Goal: Task Accomplishment & Management: Complete application form

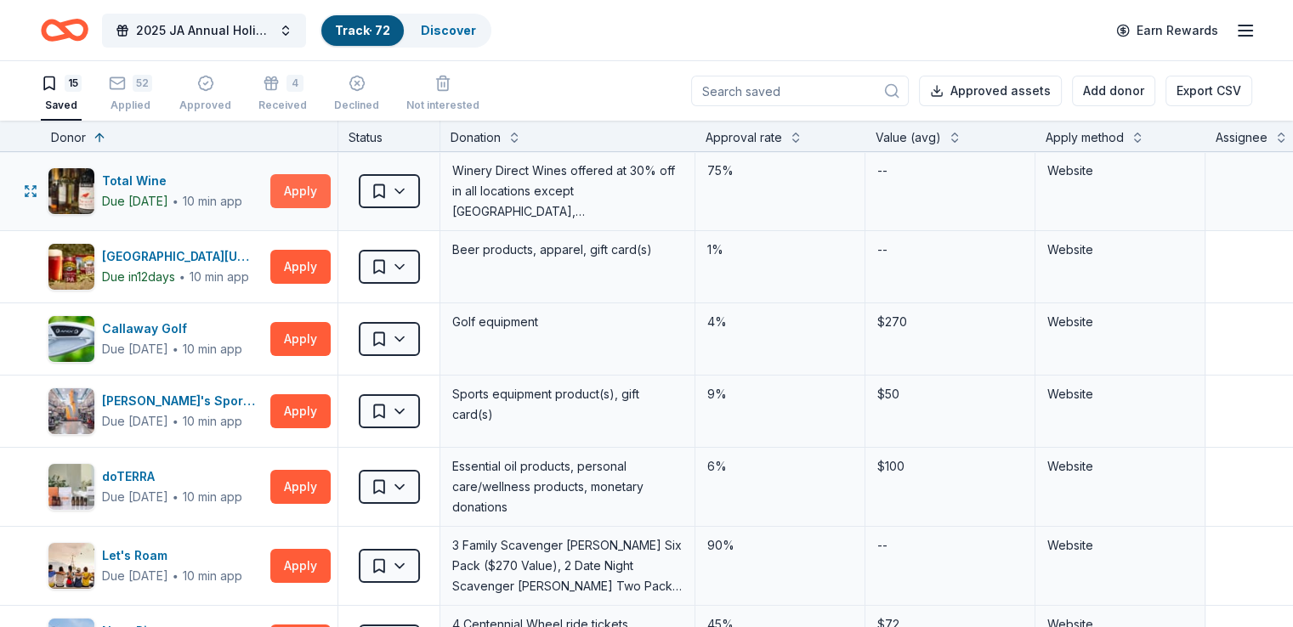
click at [318, 195] on button "Apply" at bounding box center [300, 191] width 60 height 34
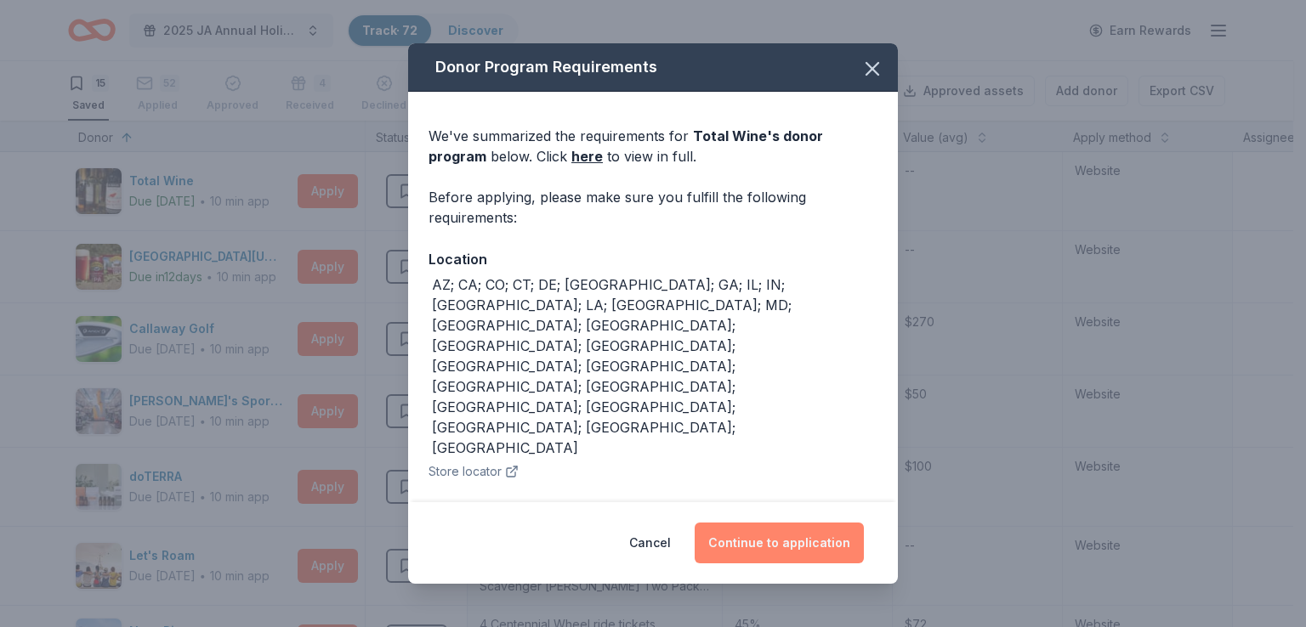
click at [756, 531] on button "Continue to application" at bounding box center [778, 543] width 169 height 41
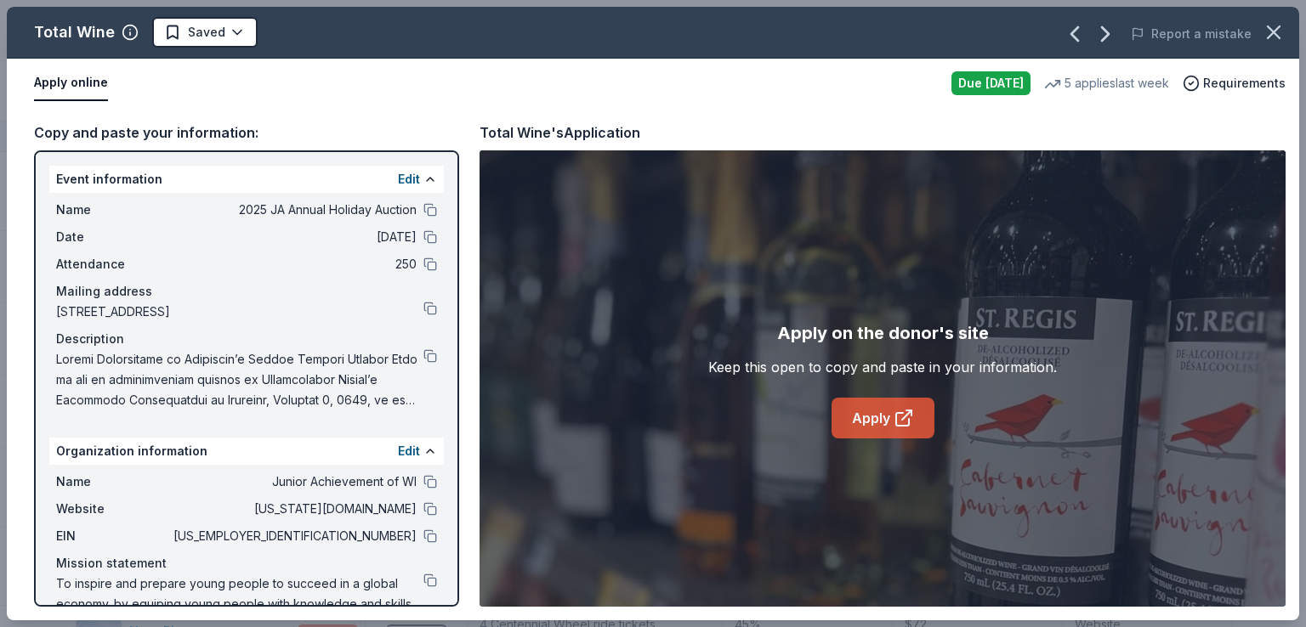
click at [876, 411] on link "Apply" at bounding box center [882, 418] width 103 height 41
click at [401, 511] on span "[US_STATE][DOMAIN_NAME]" at bounding box center [293, 509] width 247 height 20
click at [423, 504] on button at bounding box center [430, 509] width 14 height 14
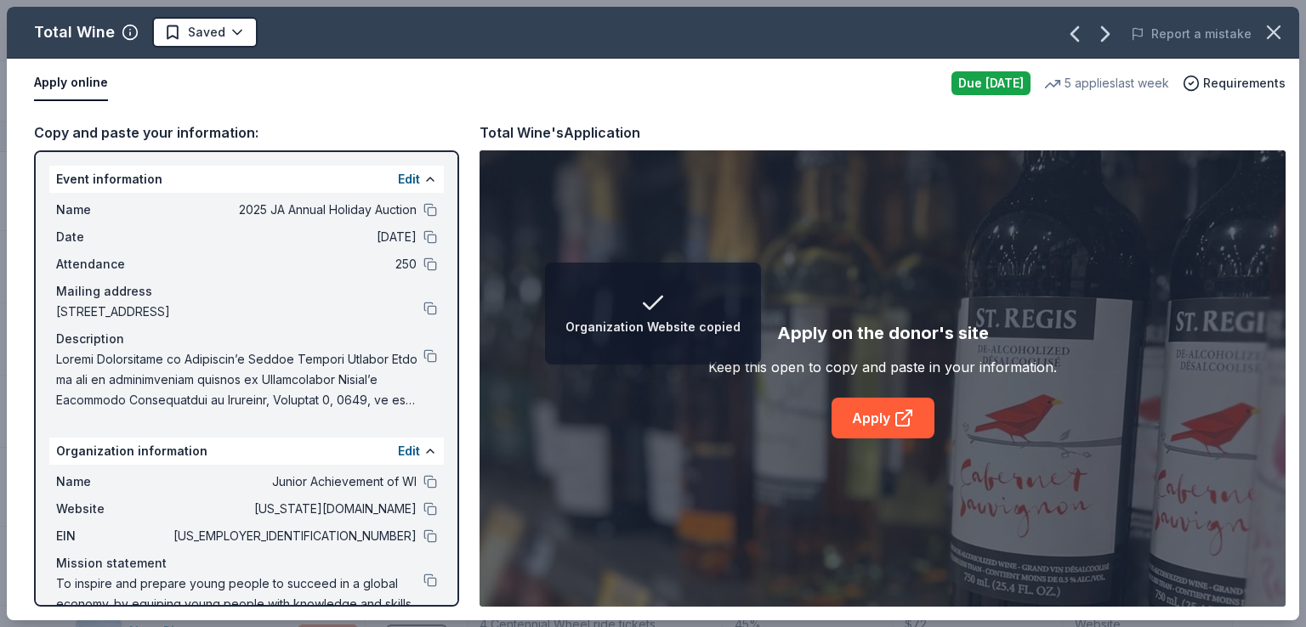
click at [413, 217] on div "Name 2025 JA Annual Holiday Auction" at bounding box center [246, 210] width 381 height 20
click at [423, 209] on button at bounding box center [430, 210] width 14 height 14
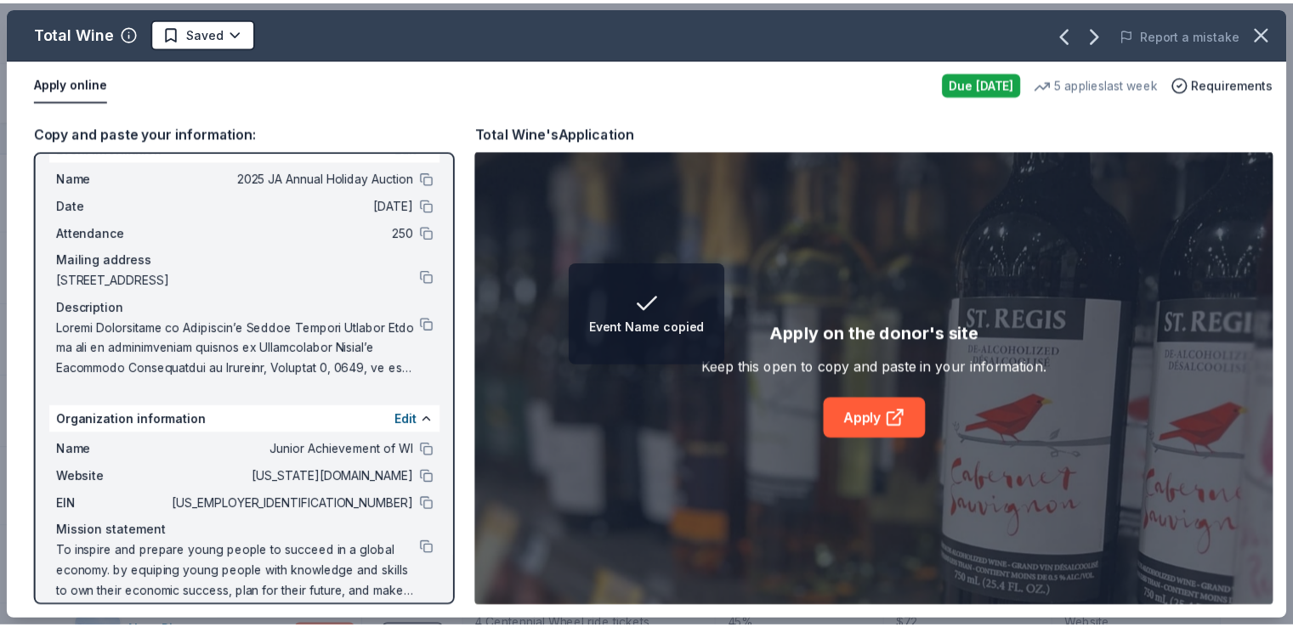
scroll to position [49, 0]
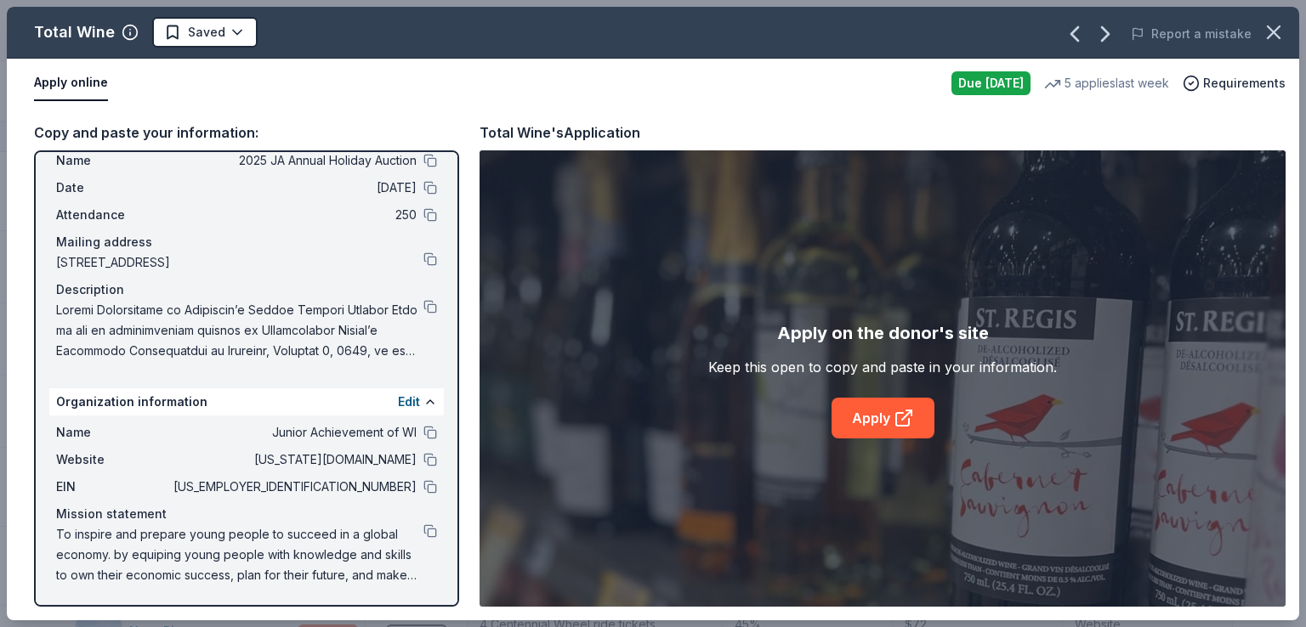
click at [0, 149] on div "Total Wine Saved Report a mistake Apply online Due [DATE] 5 applies last week R…" at bounding box center [653, 313] width 1306 height 627
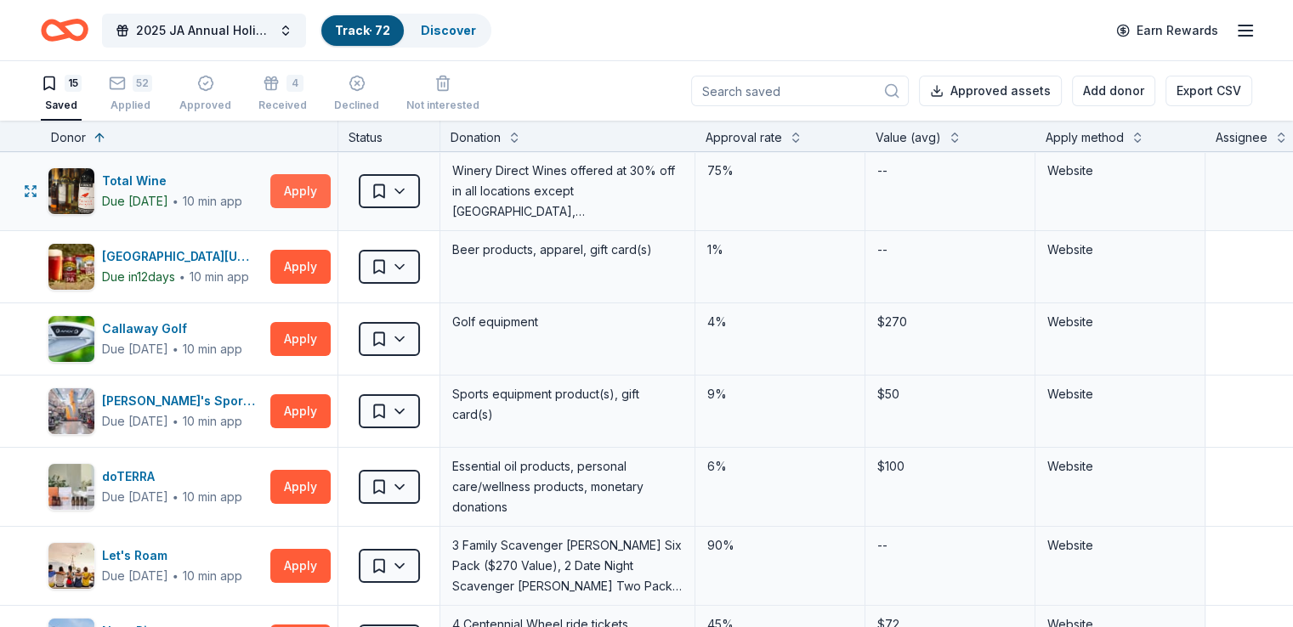
click at [331, 190] on button "Apply" at bounding box center [300, 191] width 60 height 34
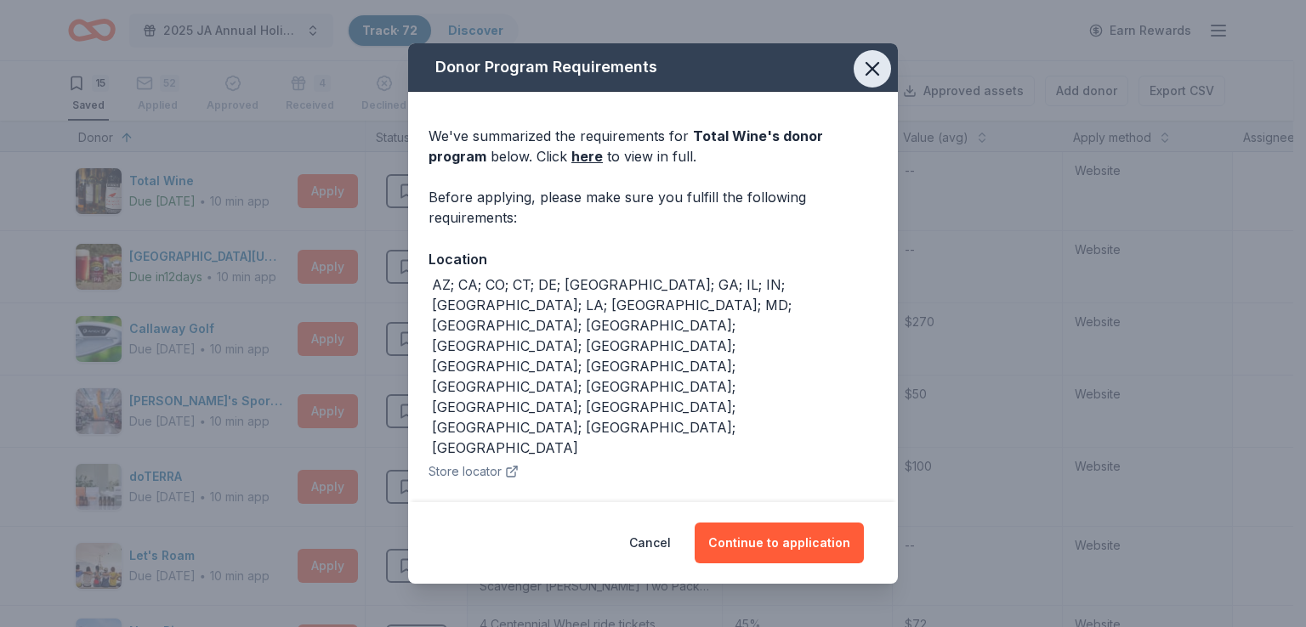
click at [873, 76] on icon "button" at bounding box center [872, 69] width 24 height 24
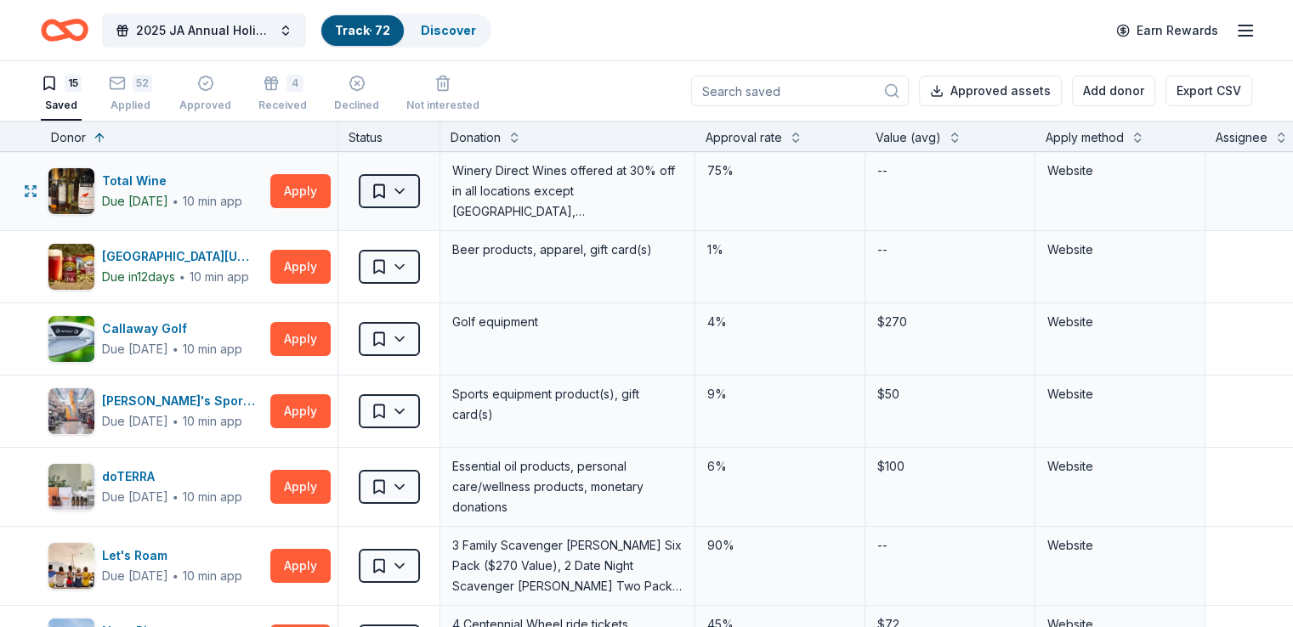
click at [418, 201] on html "2025 JA Annual Holiday Auction Track · 72 Discover Earn Rewards 15 Saved 52 App…" at bounding box center [646, 313] width 1293 height 627
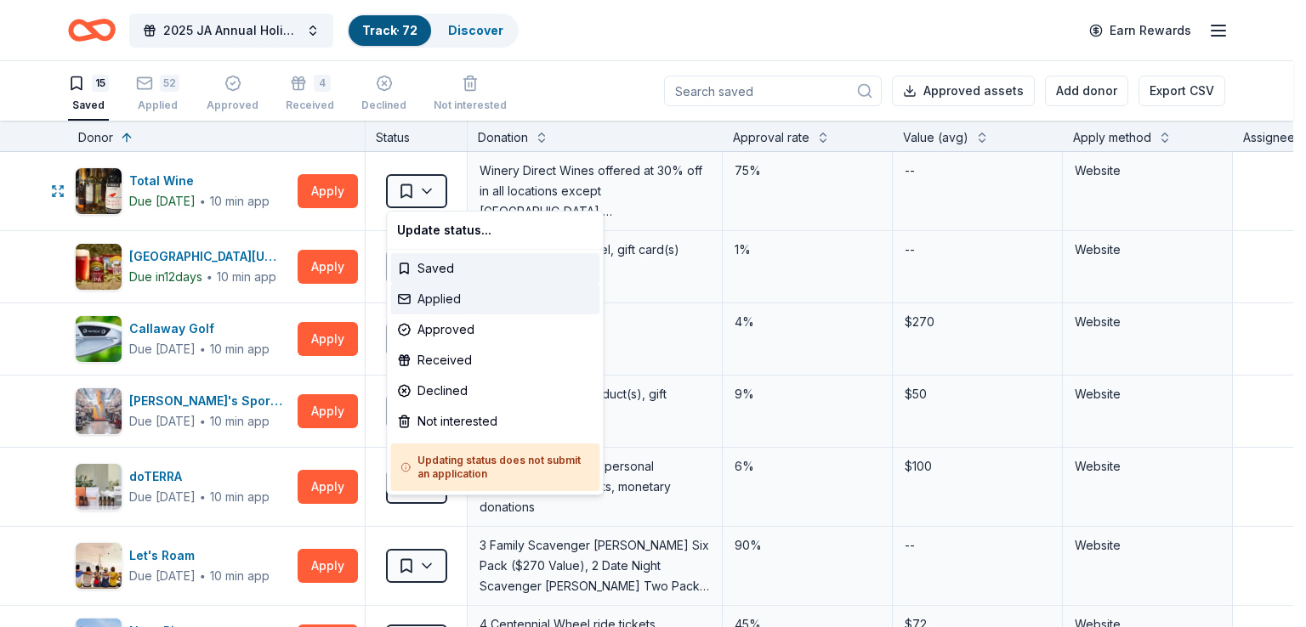
click at [491, 304] on div "Applied" at bounding box center [494, 299] width 209 height 31
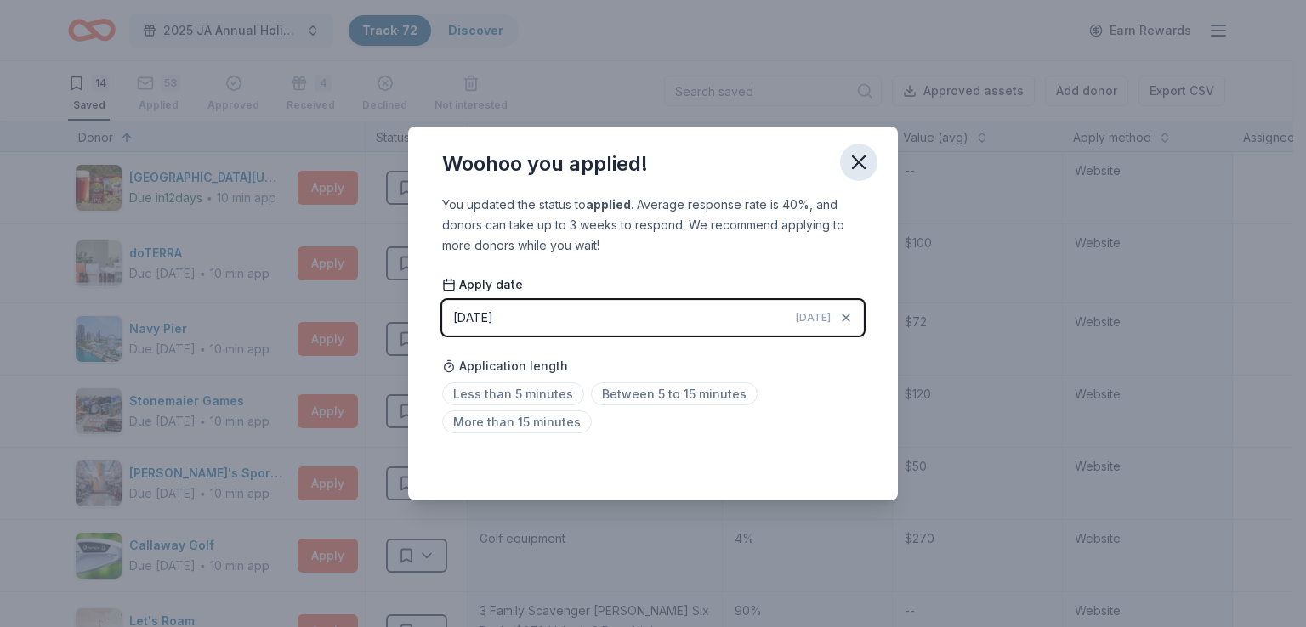
click at [850, 164] on icon "button" at bounding box center [859, 162] width 24 height 24
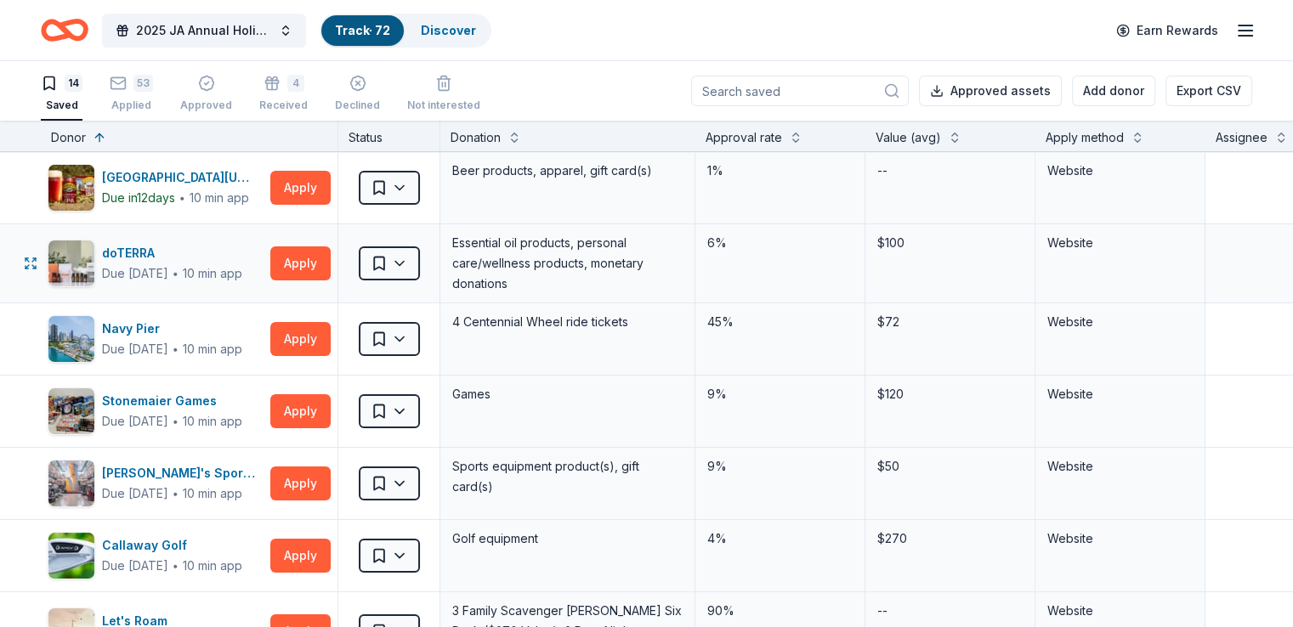
click at [314, 284] on div "doTERRA Due [DATE] ∙ 10 min app Apply" at bounding box center [189, 263] width 297 height 78
click at [320, 269] on button "Apply" at bounding box center [300, 264] width 60 height 34
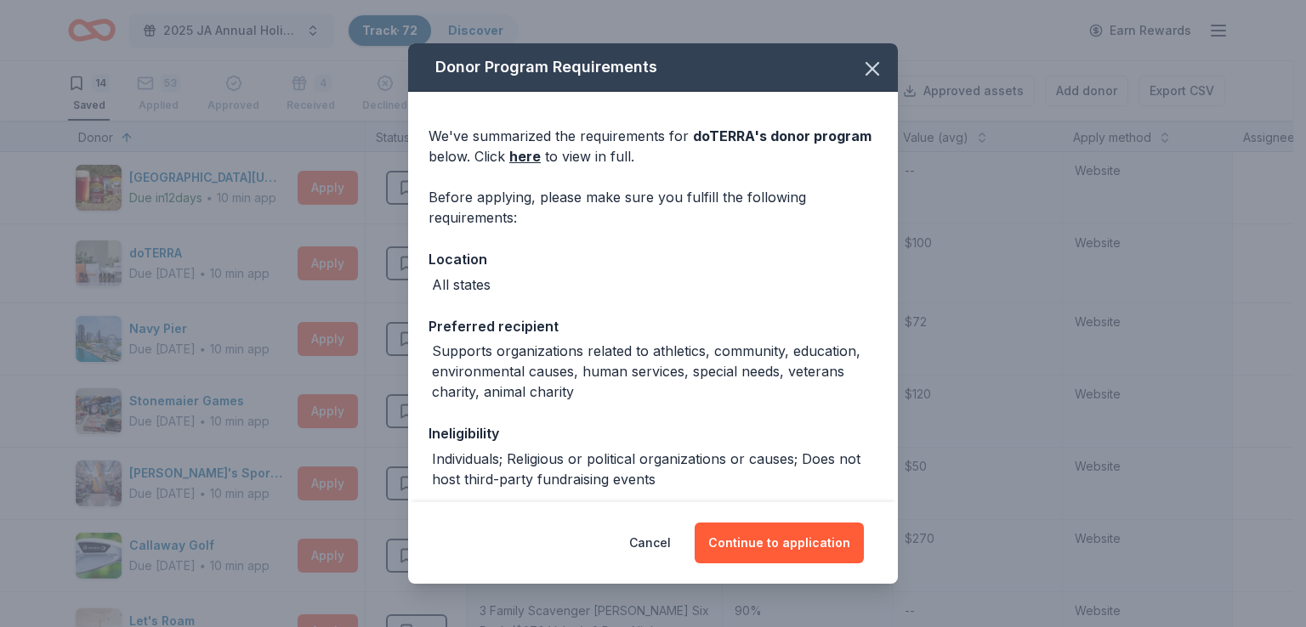
click at [775, 518] on div "Cancel Continue to application" at bounding box center [653, 543] width 490 height 82
click at [774, 544] on button "Continue to application" at bounding box center [778, 543] width 169 height 41
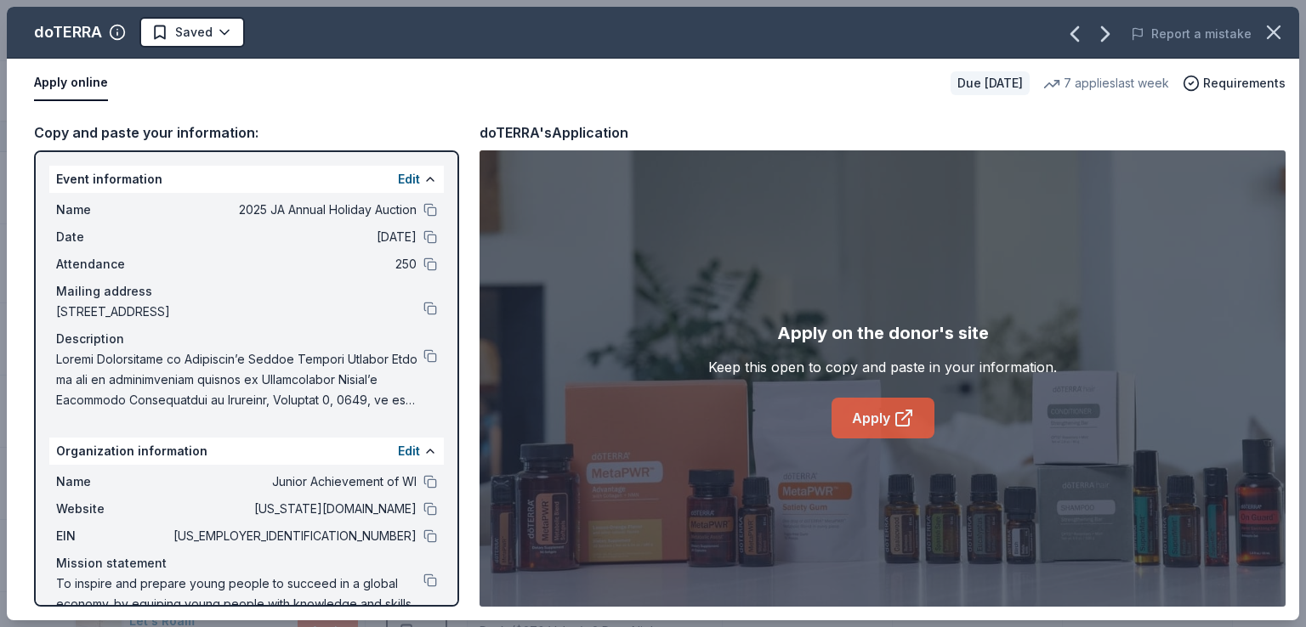
click at [884, 417] on link "Apply" at bounding box center [882, 418] width 103 height 41
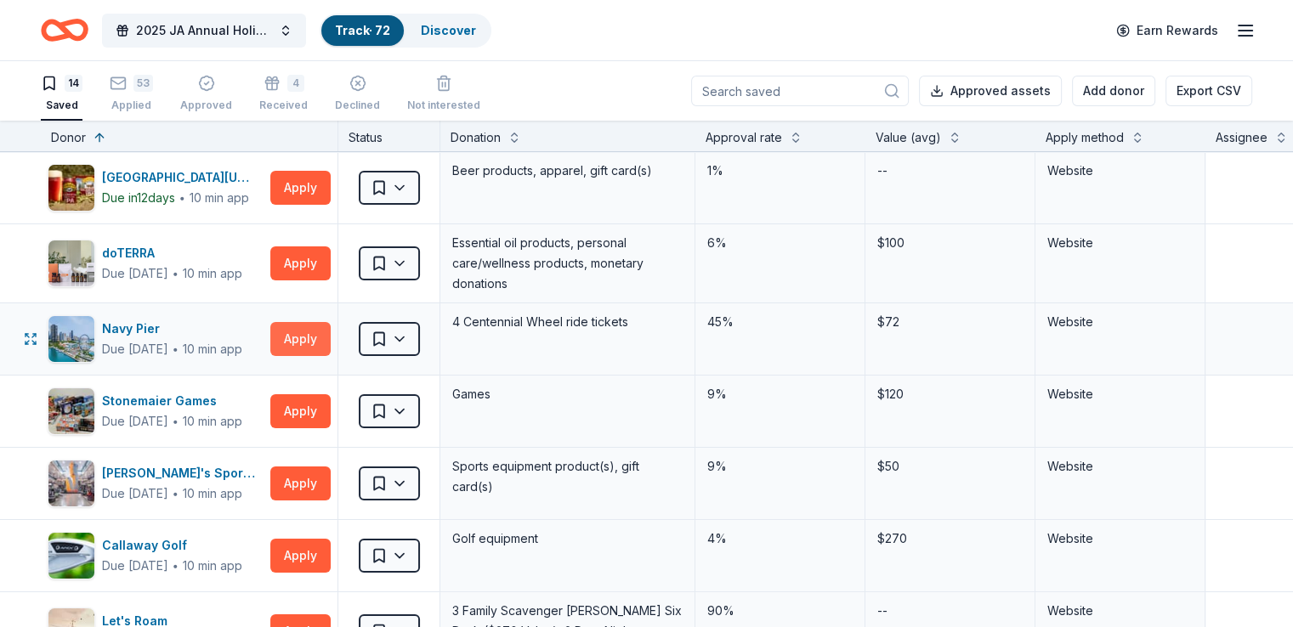
click at [328, 333] on button "Apply" at bounding box center [300, 339] width 60 height 34
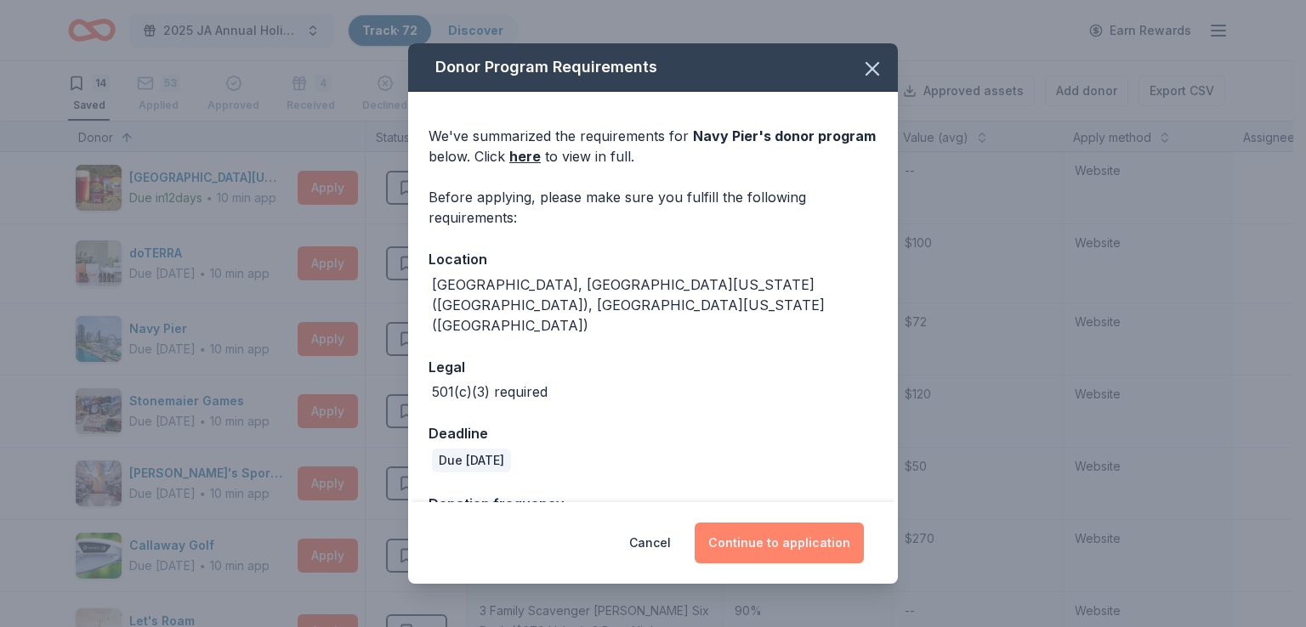
click at [797, 543] on button "Continue to application" at bounding box center [778, 543] width 169 height 41
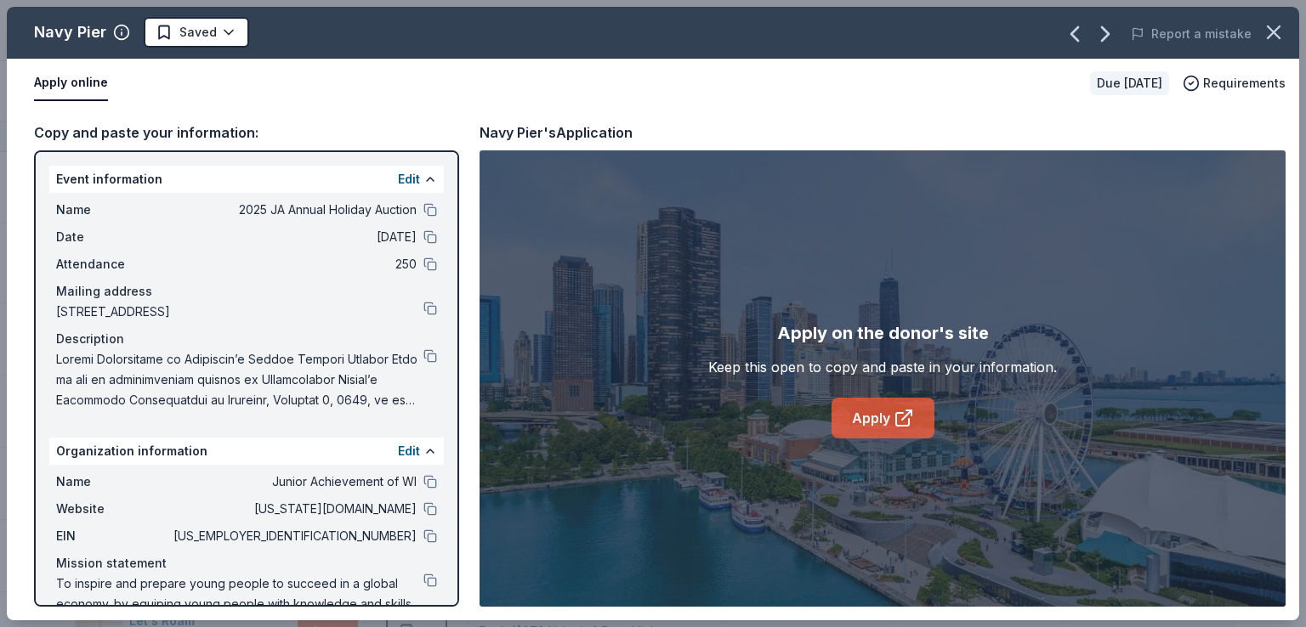
click at [878, 405] on link "Apply" at bounding box center [882, 418] width 103 height 41
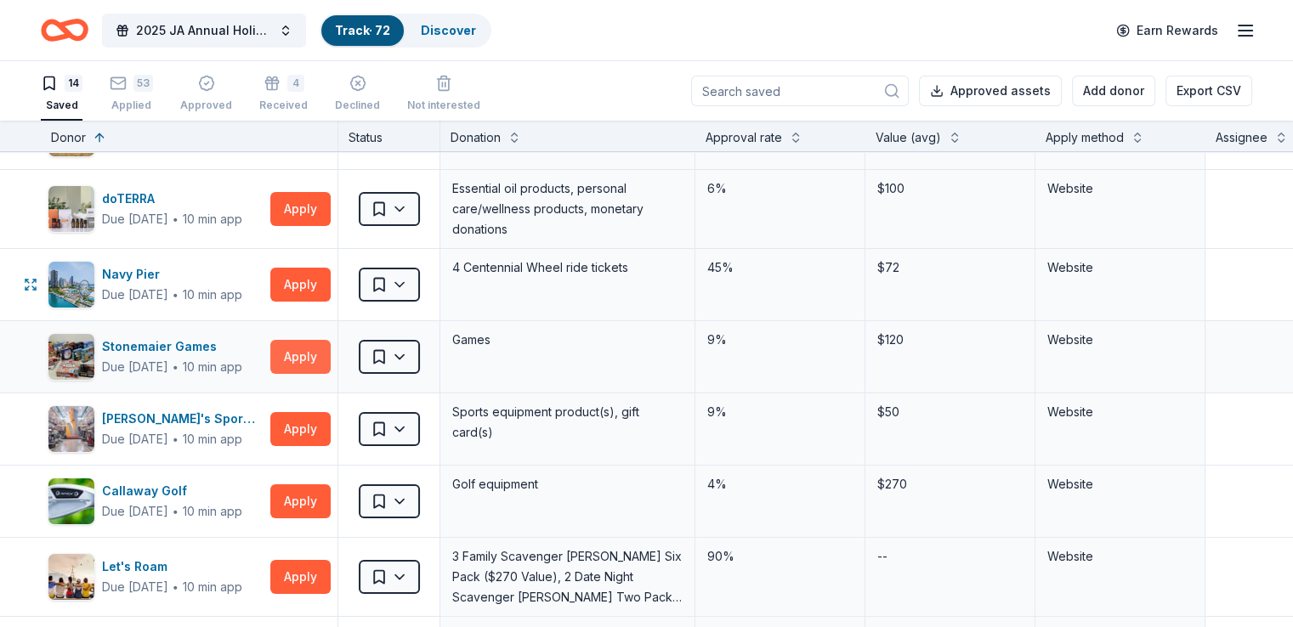
scroll to position [85, 0]
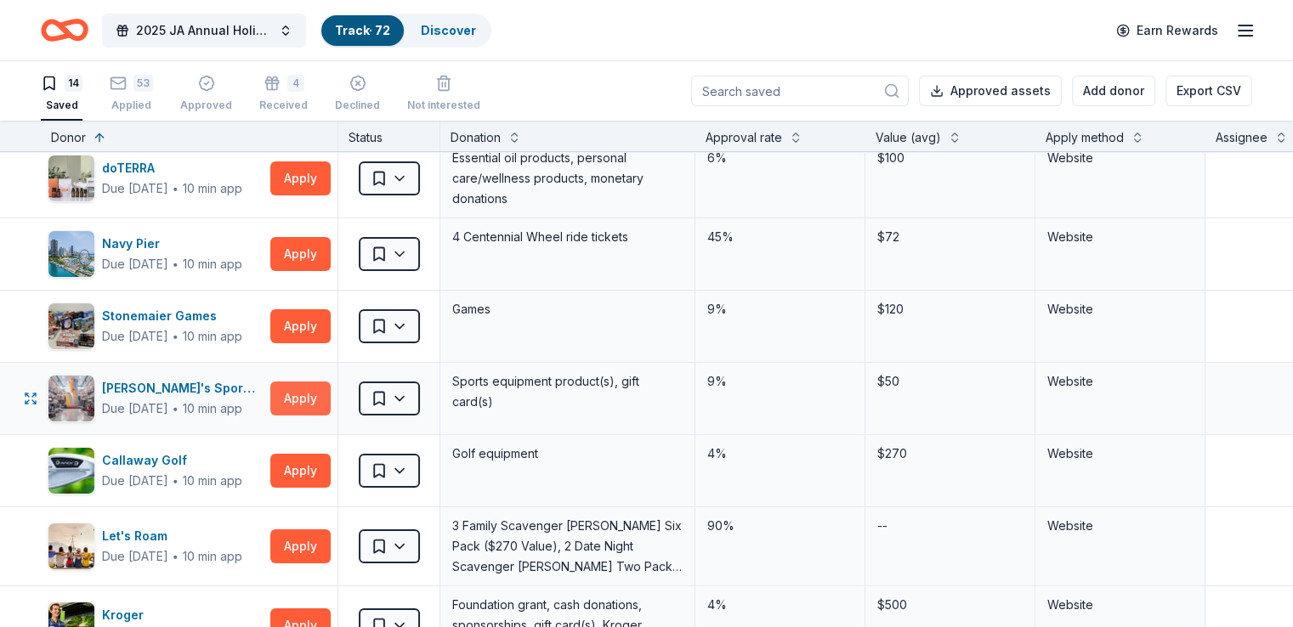
click at [307, 397] on button "Apply" at bounding box center [300, 399] width 60 height 34
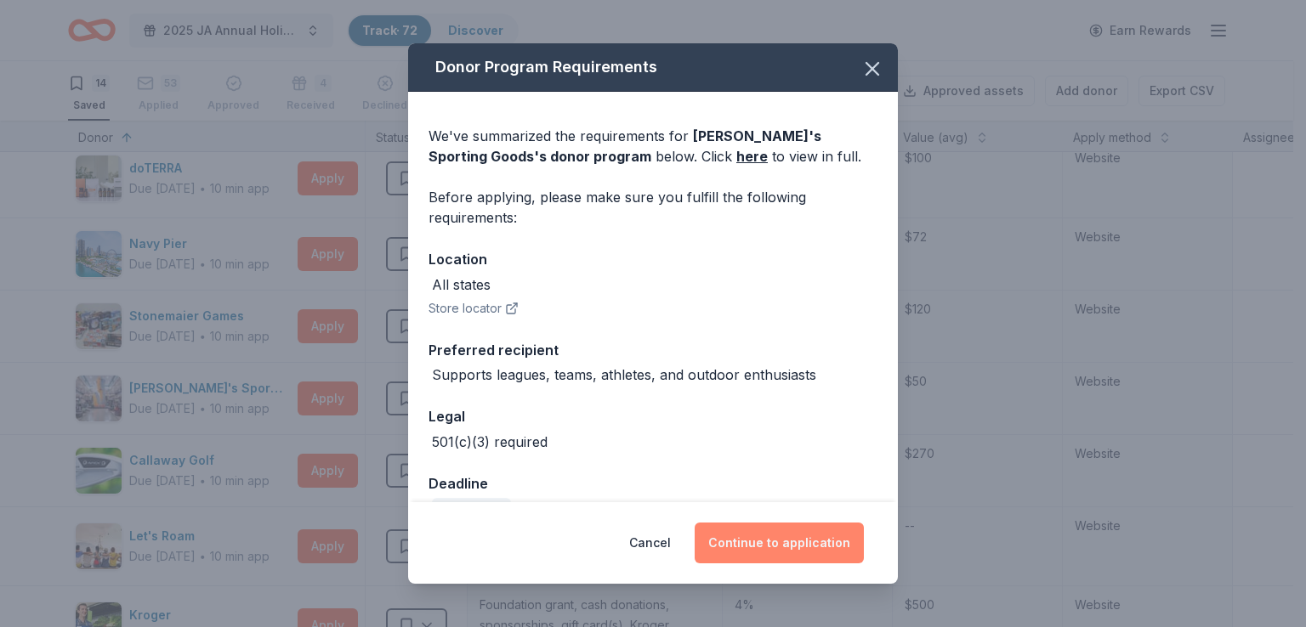
click at [775, 533] on button "Continue to application" at bounding box center [778, 543] width 169 height 41
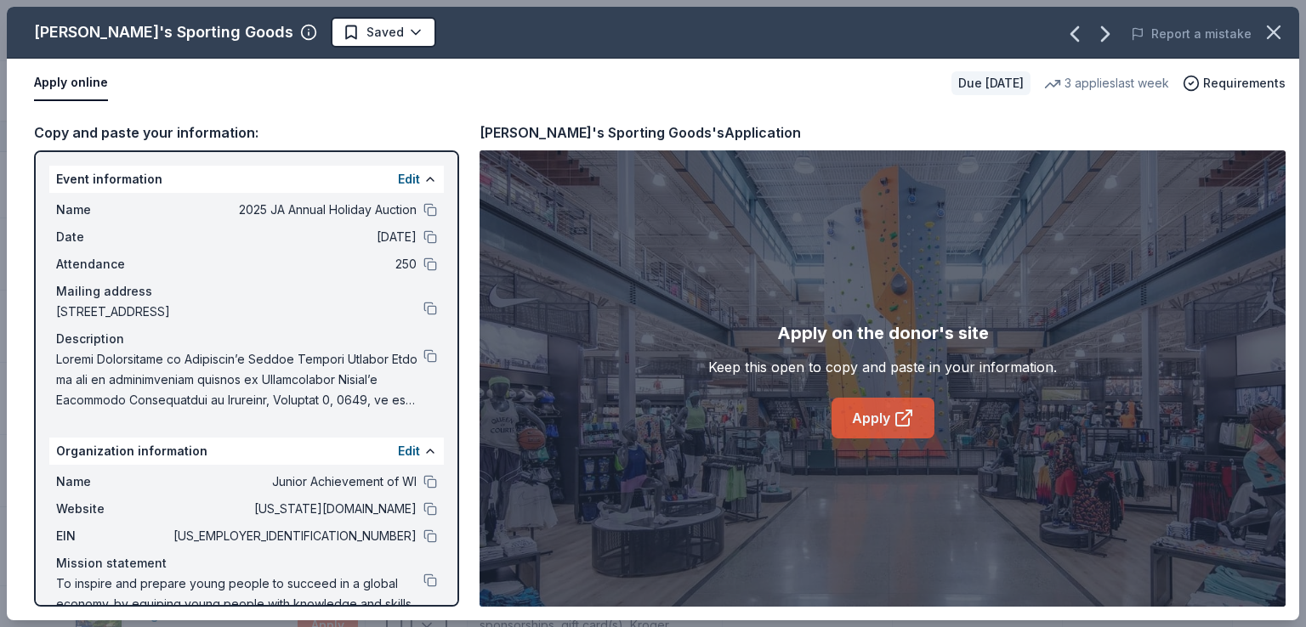
click at [881, 423] on link "Apply" at bounding box center [882, 418] width 103 height 41
click at [423, 487] on button at bounding box center [430, 482] width 14 height 14
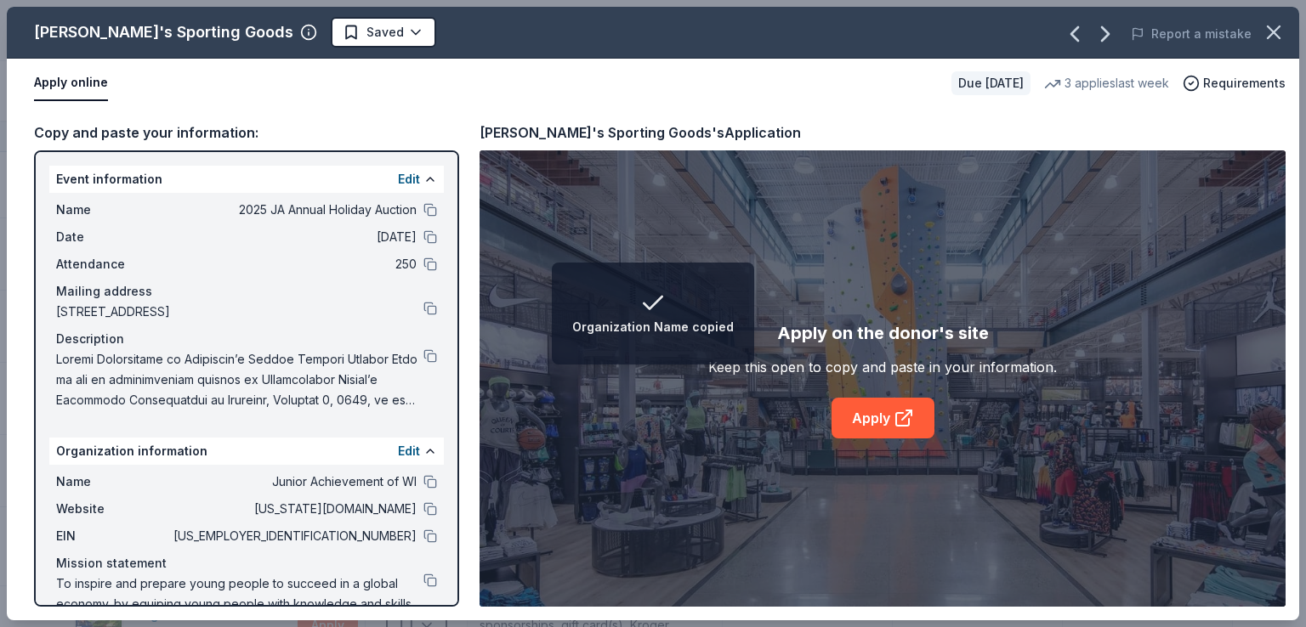
click at [0, 80] on div "Dick's Sporting Goods Saved Report a mistake Apply online Due [DATE] 3 applies …" at bounding box center [653, 313] width 1306 height 627
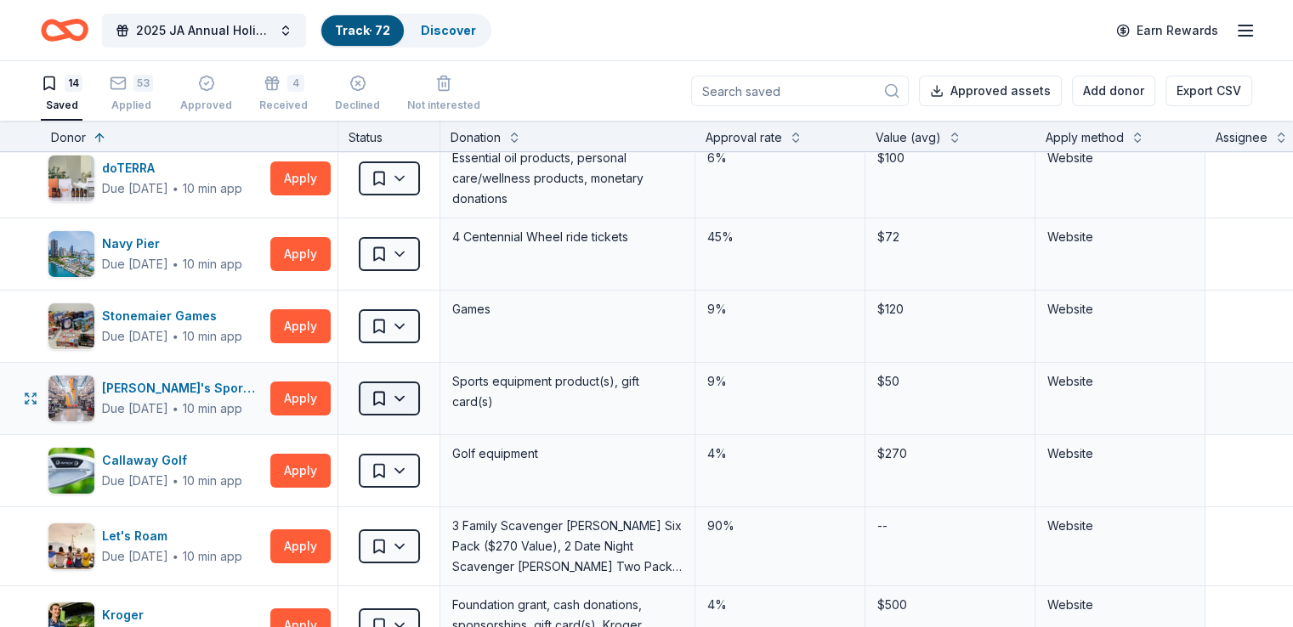
click at [429, 394] on html "2025 JA Annual Holiday Auction Track · 72 Discover Earn Rewards 14 Saved 53 App…" at bounding box center [646, 313] width 1293 height 627
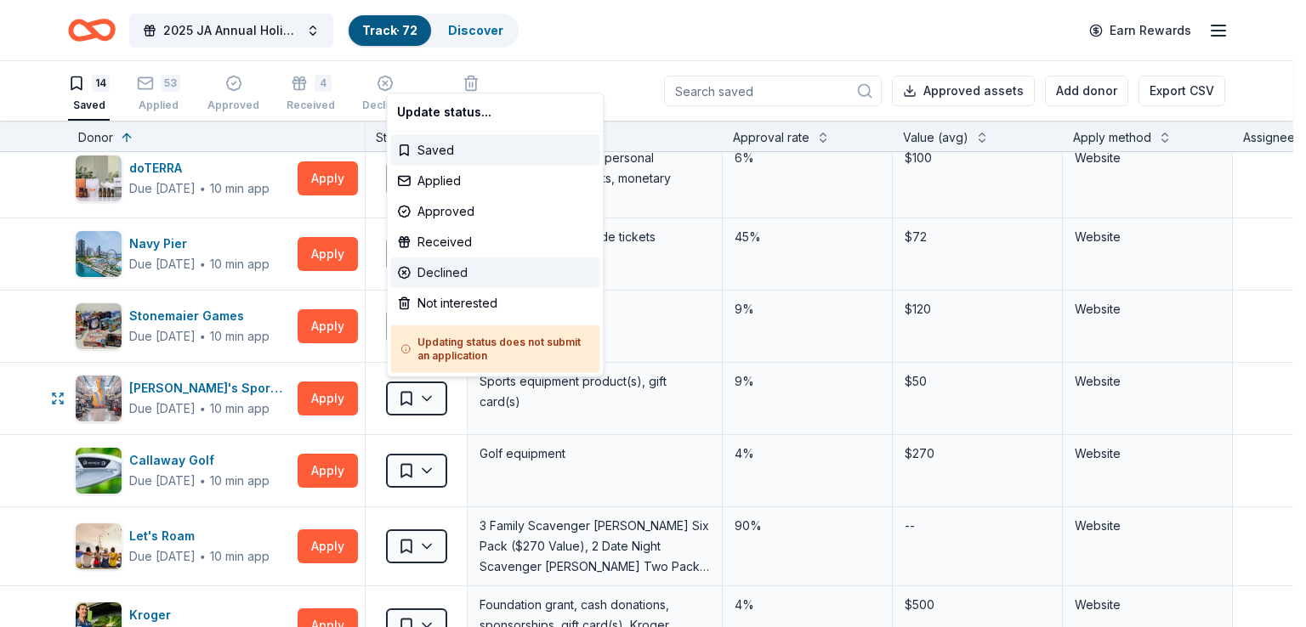
click at [493, 273] on div "Declined" at bounding box center [494, 273] width 209 height 31
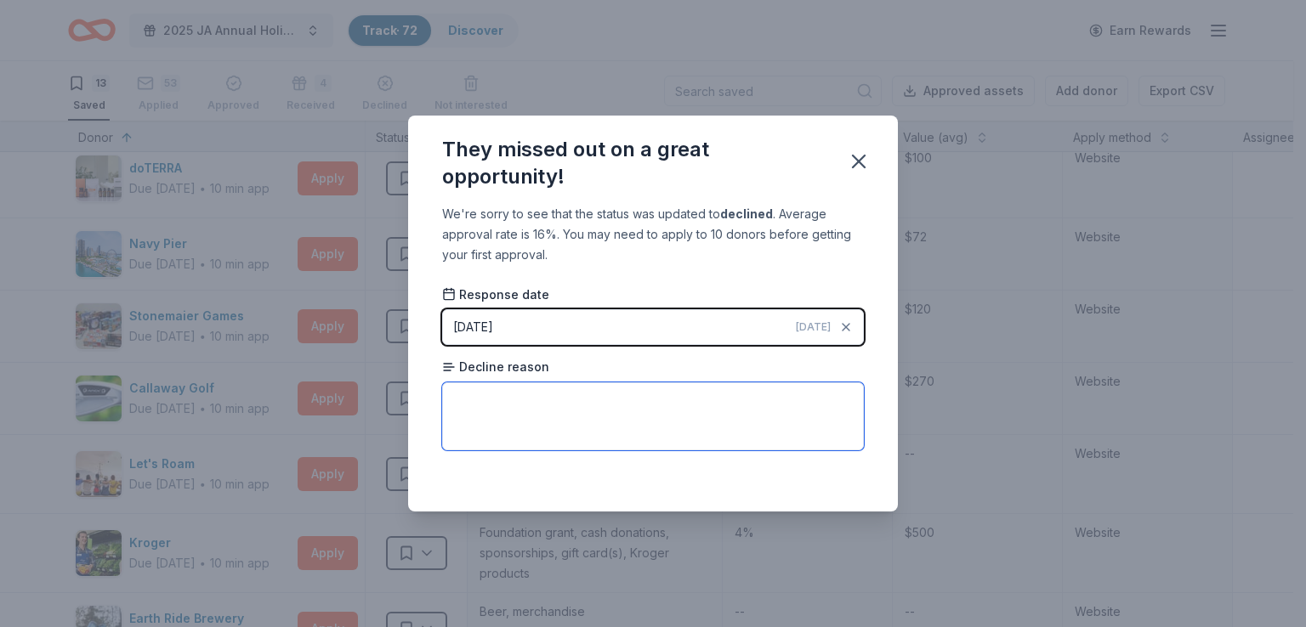
click at [776, 417] on textarea at bounding box center [653, 417] width 422 height 68
type textarea "Organization is not sports-affiliated."
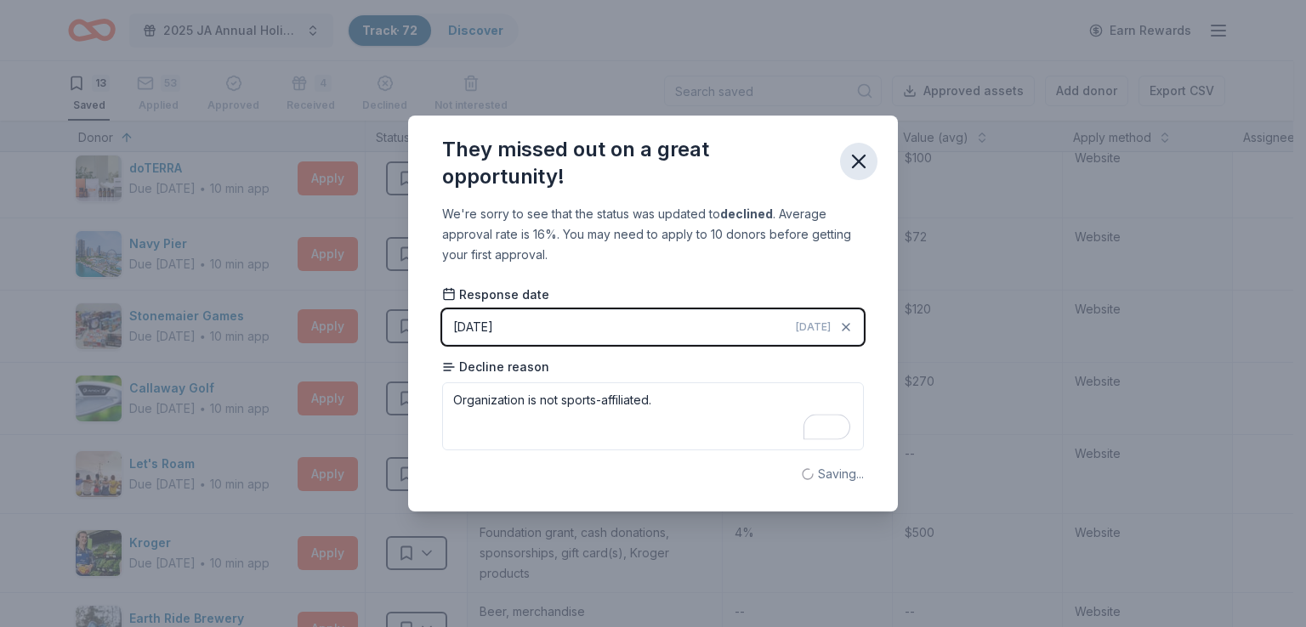
click at [857, 170] on icon "button" at bounding box center [859, 162] width 24 height 24
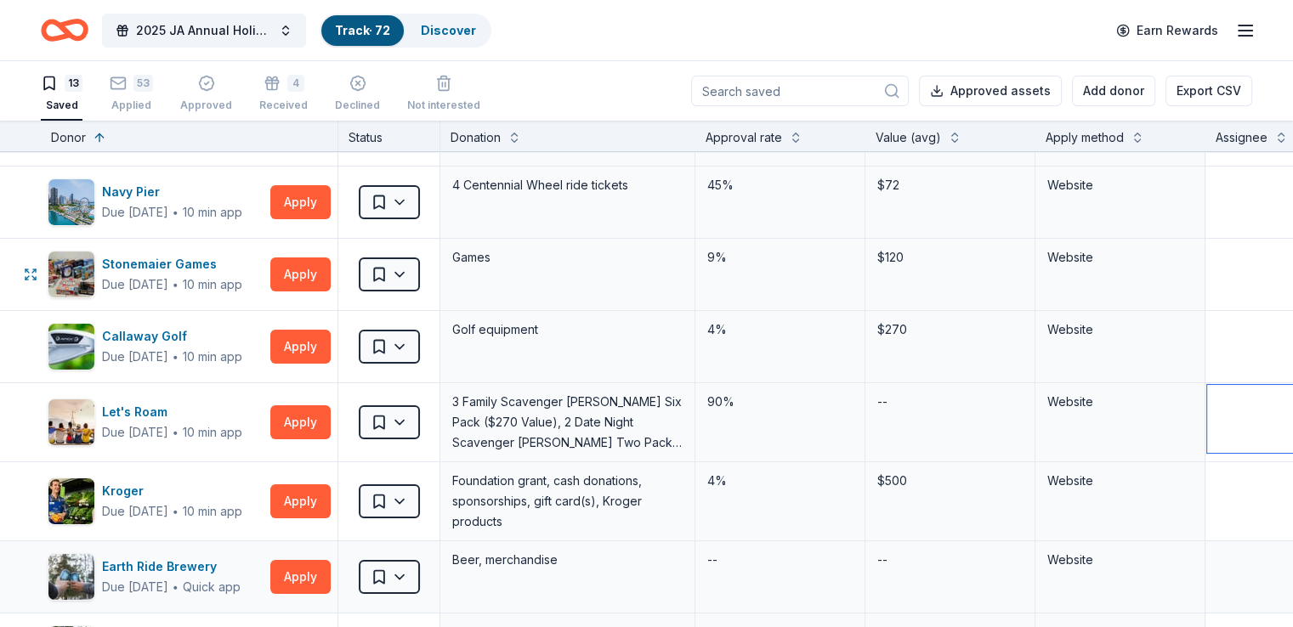
scroll to position [0, 0]
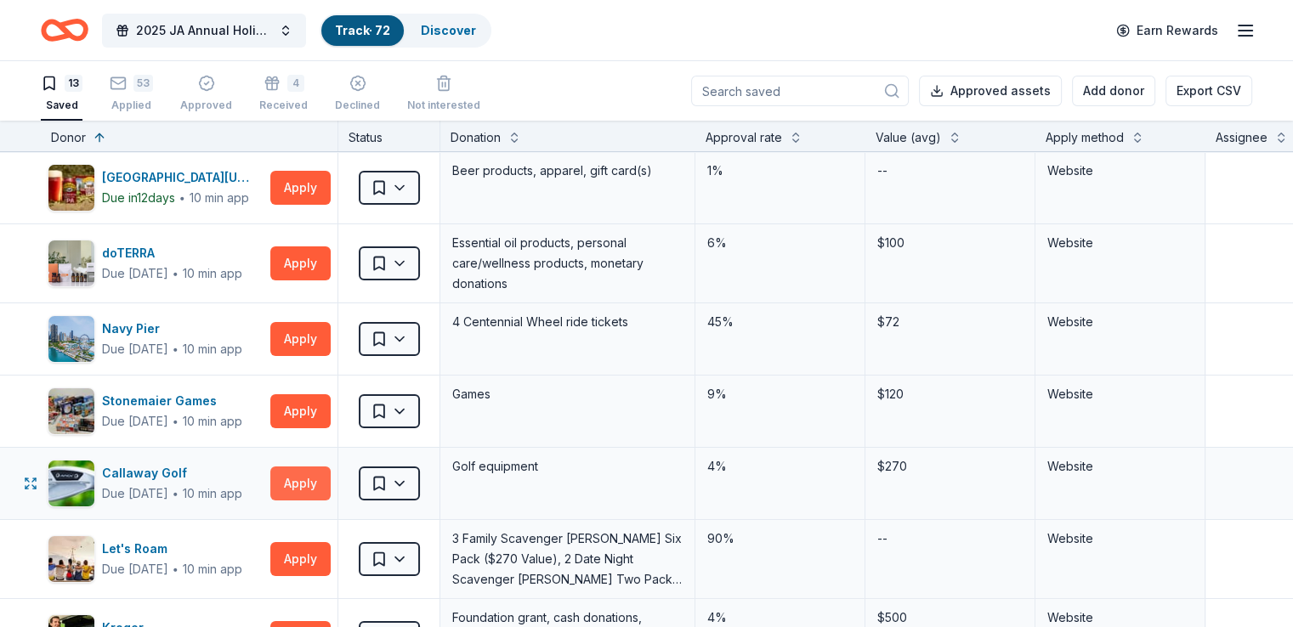
click at [331, 489] on button "Apply" at bounding box center [300, 484] width 60 height 34
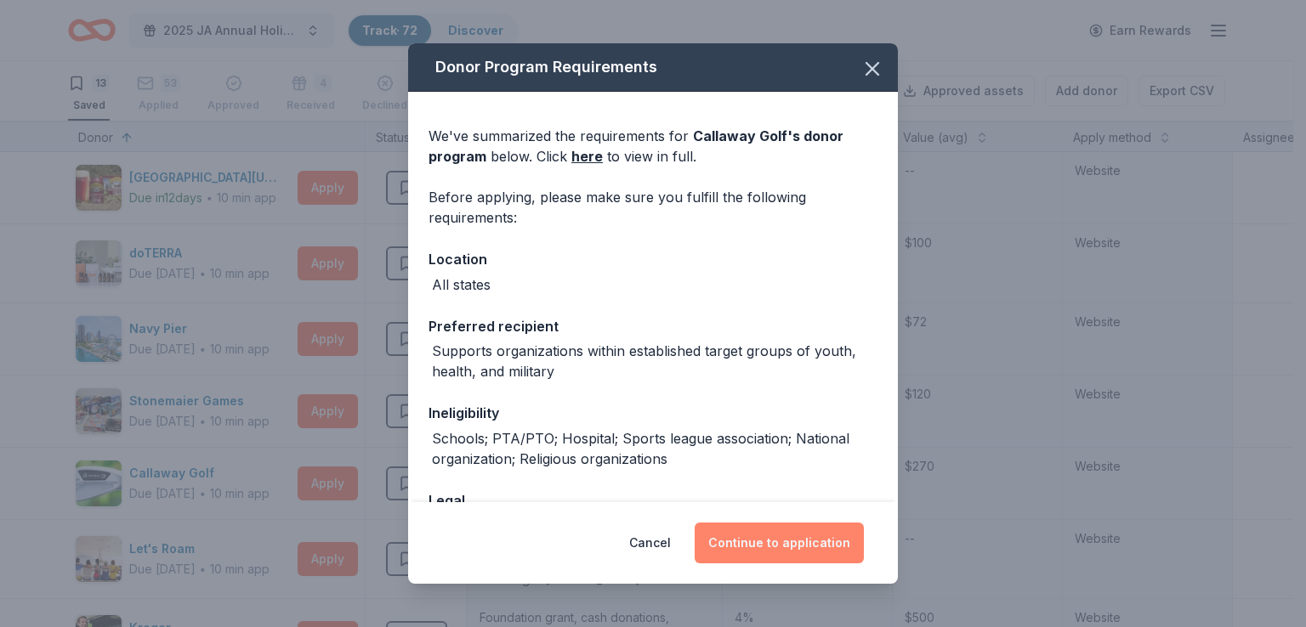
click at [746, 545] on button "Continue to application" at bounding box center [778, 543] width 169 height 41
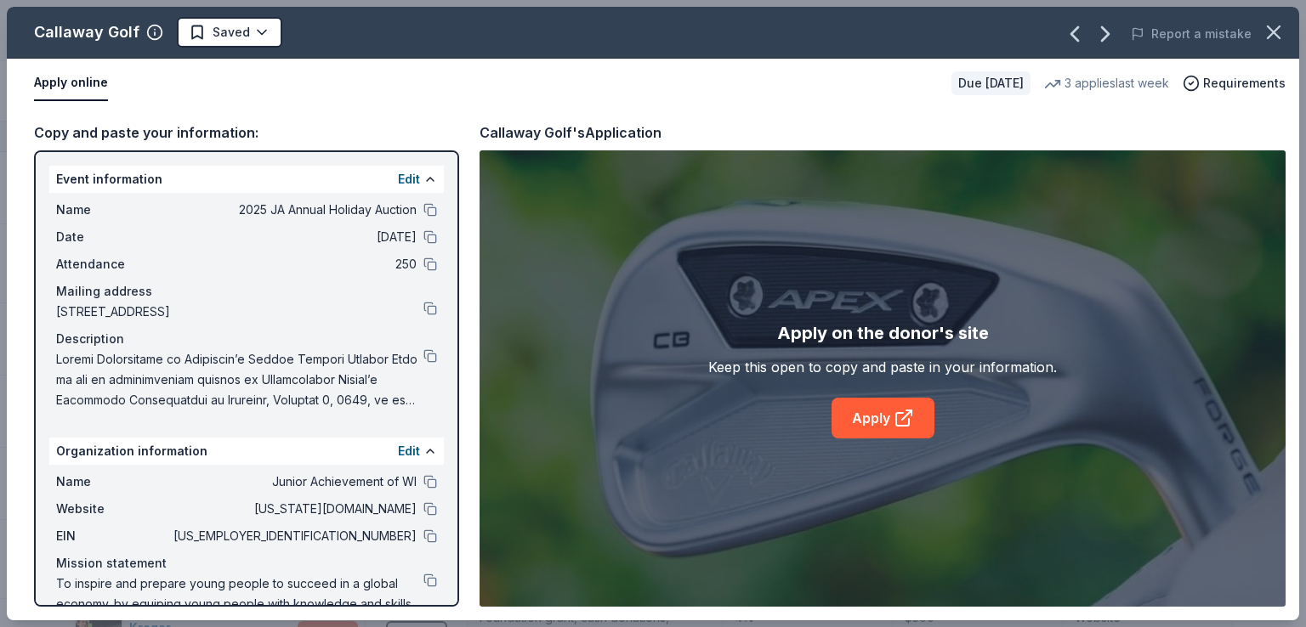
click at [867, 388] on div "Apply on the donor's site Keep this open to copy and paste in your information.…" at bounding box center [882, 379] width 349 height 119
click at [867, 419] on link "Apply" at bounding box center [882, 418] width 103 height 41
click at [0, 114] on div "Callaway Golf Saved Report a mistake Apply online Due [DATE] 3 applies last wee…" at bounding box center [653, 313] width 1306 height 627
